Goal: Book appointment/travel/reservation

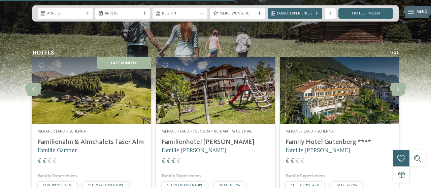
scroll to position [1355, 0]
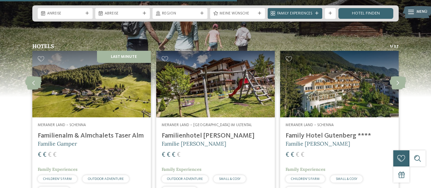
click at [312, 132] on h4 "Family Hotel Gutenberg ****" at bounding box center [340, 136] width 108 height 8
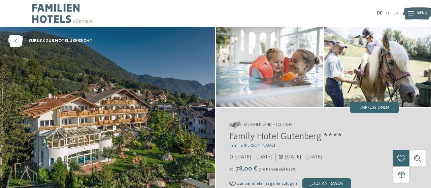
click at [194, 111] on img at bounding box center [107, 115] width 215 height 176
click at [254, 80] on img at bounding box center [269, 67] width 107 height 81
click at [381, 41] on img at bounding box center [377, 67] width 107 height 81
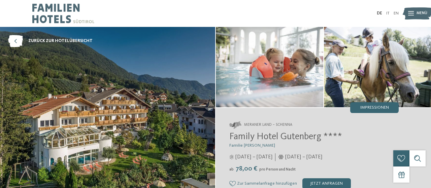
click at [381, 41] on img at bounding box center [377, 67] width 107 height 81
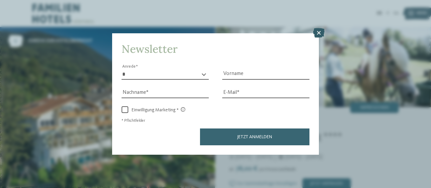
click at [320, 34] on icon at bounding box center [318, 32] width 11 height 9
